Goal: Find specific page/section: Find specific page/section

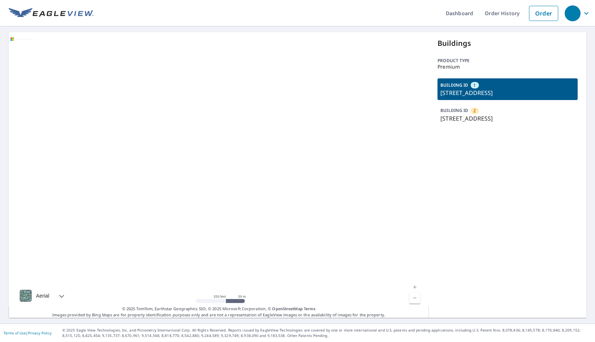
click at [474, 109] on div "2" at bounding box center [475, 110] width 8 height 6
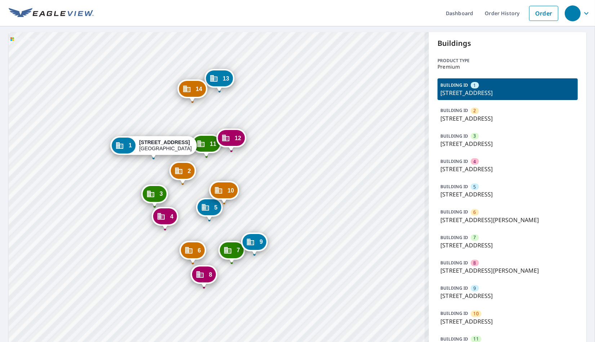
drag, startPoint x: 137, startPoint y: 262, endPoint x: 127, endPoint y: 225, distance: 37.7
click at [107, 213] on div "2 7002 S 114th Street Plz La Vista, NE 68128 3 7025 S 115th Street Plz La Vista…" at bounding box center [219, 233] width 420 height 403
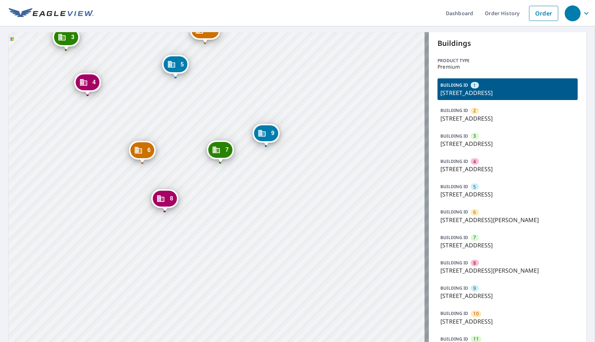
drag, startPoint x: 160, startPoint y: 290, endPoint x: 133, endPoint y: 251, distance: 46.7
click at [133, 251] on div "2 7002 S 114th Street Plz La Vista, NE 68128 3 7025 S 115th Street Plz La Vista…" at bounding box center [219, 233] width 420 height 403
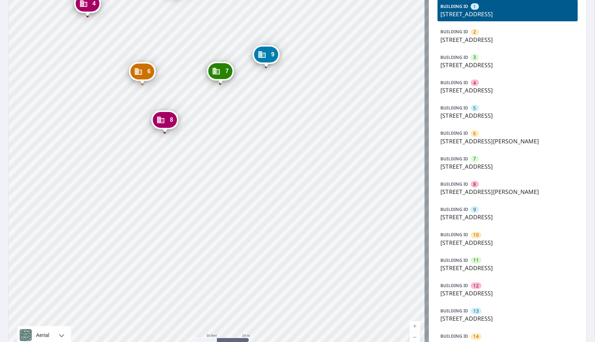
scroll to position [80, 0]
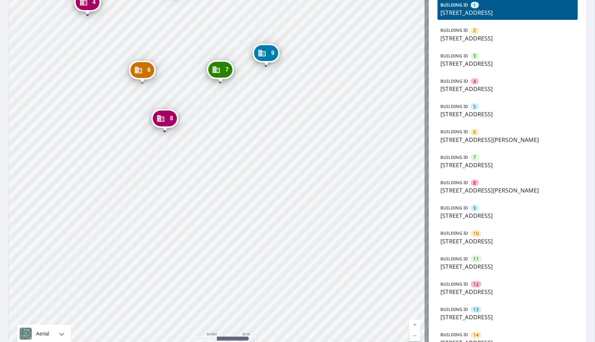
click at [474, 257] on span "11" at bounding box center [476, 258] width 5 height 7
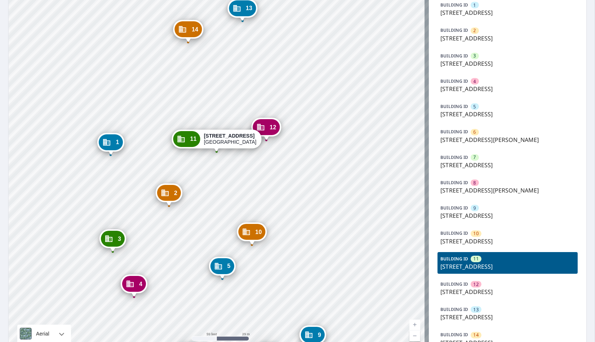
click at [485, 59] on p "7025 S 115th Street Plz, La Vista, NE, 68128" at bounding box center [508, 63] width 135 height 9
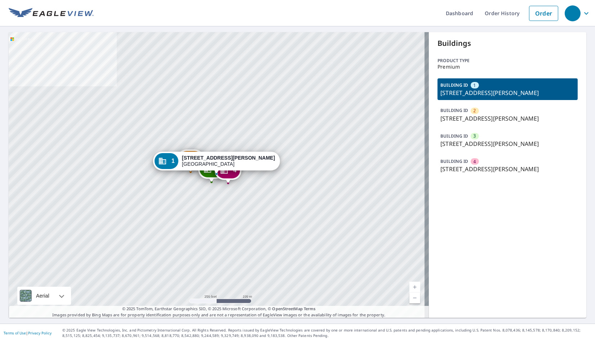
drag, startPoint x: 476, startPoint y: 138, endPoint x: 376, endPoint y: 136, distance: 99.9
click at [475, 137] on div "BUILDING ID [GEOGRAPHIC_DATA][STREET_ADDRESS][PERSON_NAME]" at bounding box center [508, 140] width 140 height 22
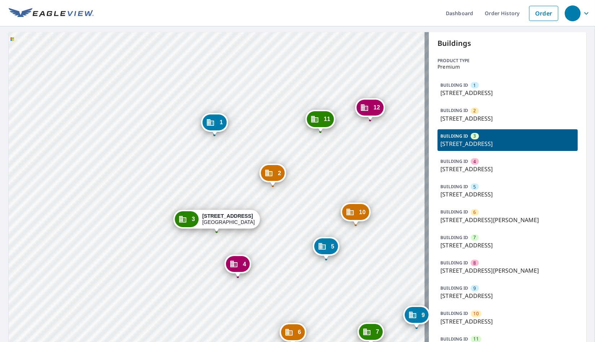
scroll to position [80, 0]
